Goal: Task Accomplishment & Management: Manage account settings

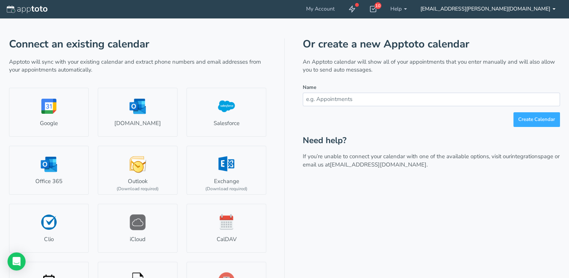
click at [547, 9] on link "[EMAIL_ADDRESS][PERSON_NAME][DOMAIN_NAME]" at bounding box center [488, 9] width 149 height 18
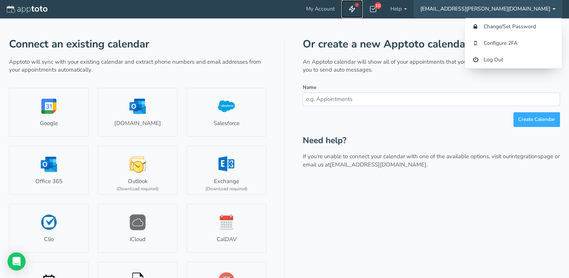
click at [355, 10] on use at bounding box center [353, 9] width 6 height 6
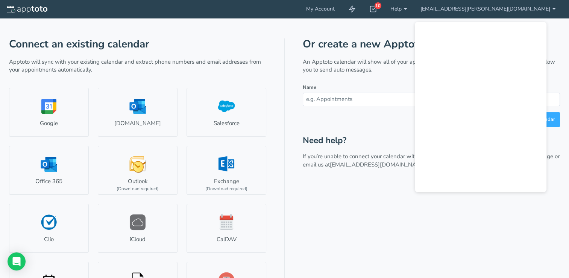
click at [363, 8] on header "My Account 10 Getting Started Checklist Hide completed Refresh Remove Checklist…" at bounding box center [284, 9] width 569 height 18
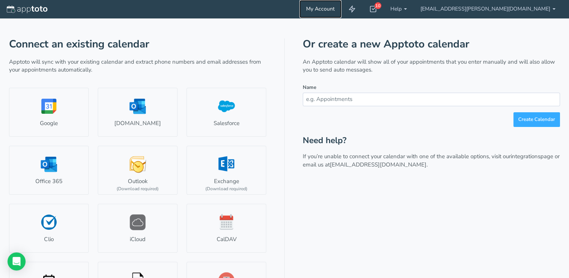
click at [342, 9] on link "My Account" at bounding box center [321, 9] width 42 height 18
click at [355, 11] on use at bounding box center [353, 9] width 6 height 6
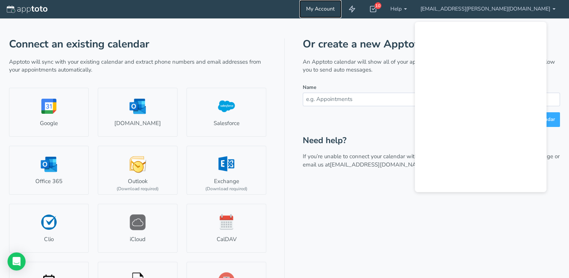
click at [342, 9] on link "My Account" at bounding box center [321, 9] width 42 height 18
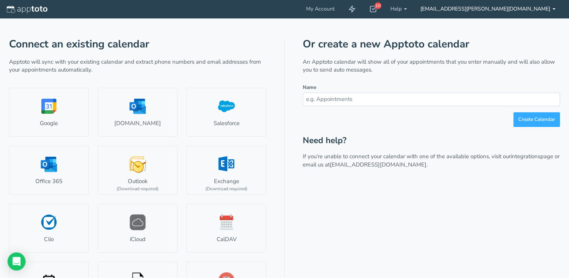
click at [524, 10] on link "[EMAIL_ADDRESS][PERSON_NAME][DOMAIN_NAME]" at bounding box center [488, 9] width 149 height 18
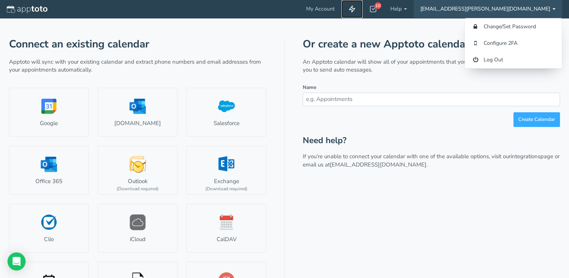
click at [356, 8] on icon at bounding box center [352, 9] width 8 height 8
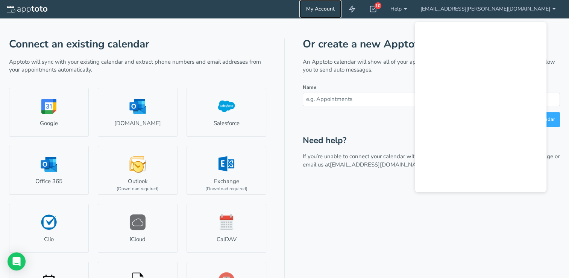
click at [342, 9] on link "My Account" at bounding box center [321, 9] width 42 height 18
